Goal: Entertainment & Leisure: Consume media (video, audio)

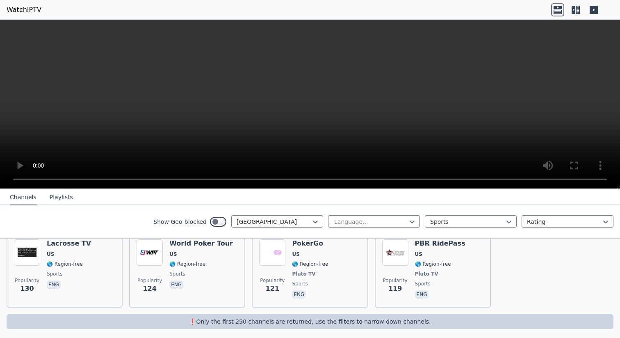
scroll to position [431, 0]
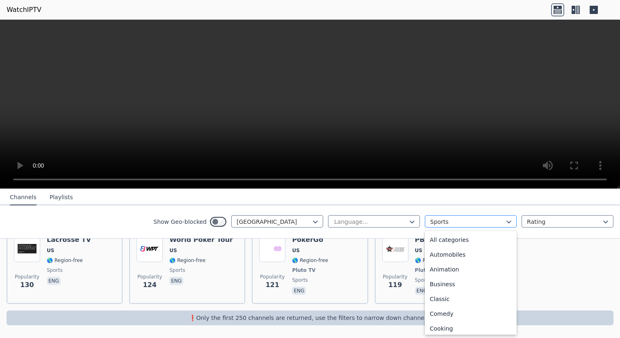
click at [461, 225] on div at bounding box center [467, 221] width 75 height 8
click at [96, 217] on div "Show Geo-blocked United States Language... Series, 22 of 27. 27 results availab…" at bounding box center [310, 221] width 620 height 33
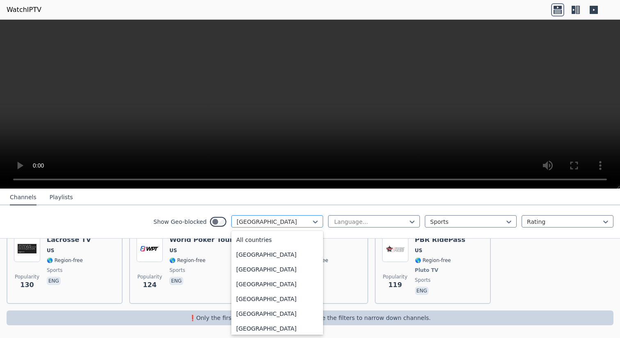
click at [305, 221] on div at bounding box center [274, 221] width 75 height 8
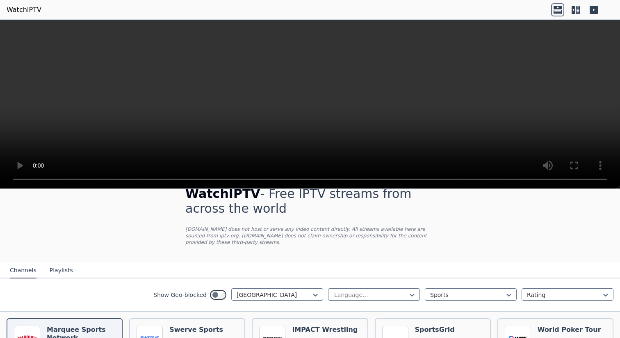
scroll to position [20, 0]
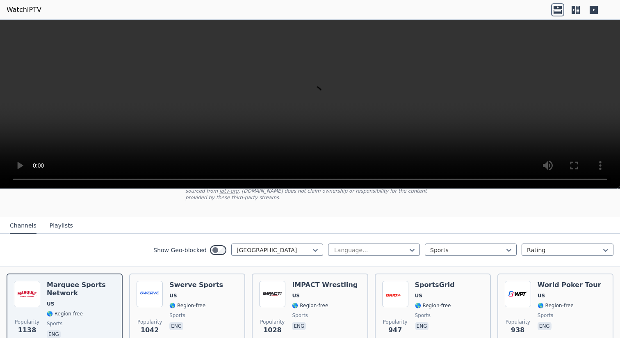
scroll to position [57, 0]
